Goal: Task Accomplishment & Management: Use online tool/utility

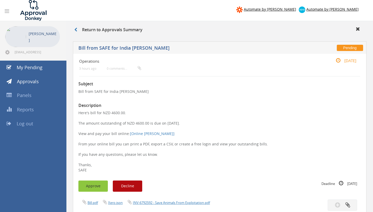
click at [95, 184] on button "Approve" at bounding box center [92, 186] width 29 height 11
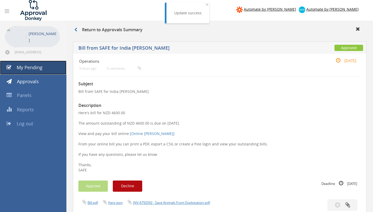
click at [48, 68] on link "My Pending" at bounding box center [33, 68] width 66 height 14
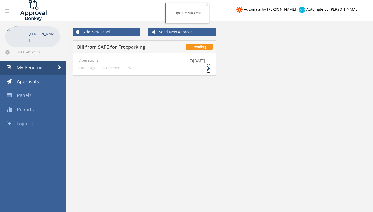
click at [209, 66] on icon at bounding box center [209, 68] width 4 height 5
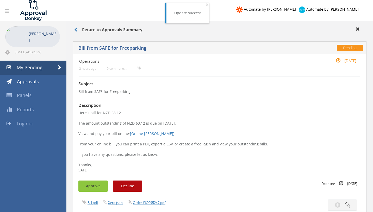
click at [99, 188] on button "Approve" at bounding box center [92, 186] width 29 height 11
